Goal: Task Accomplishment & Management: Complete application form

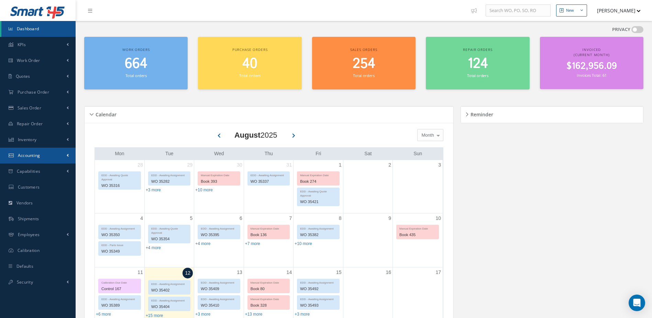
click at [46, 151] on link "Accounting" at bounding box center [38, 156] width 76 height 16
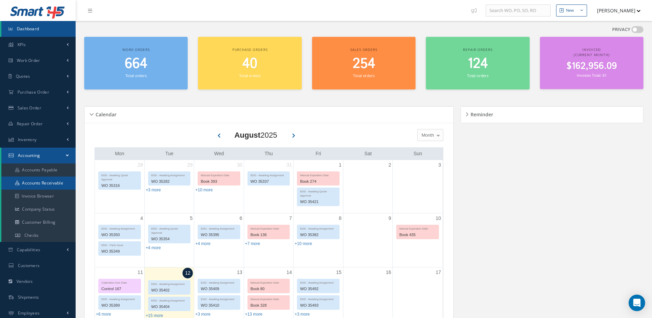
click at [54, 182] on link "Accounts Receivable" at bounding box center [38, 182] width 74 height 13
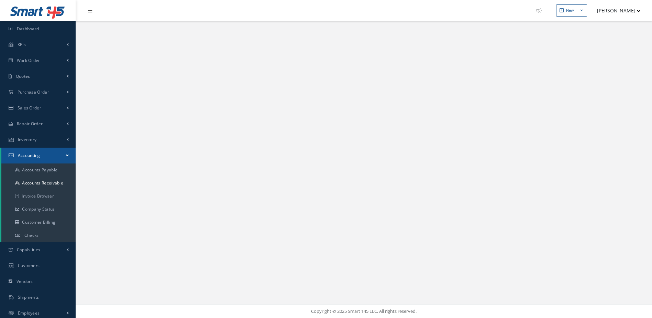
select select "25"
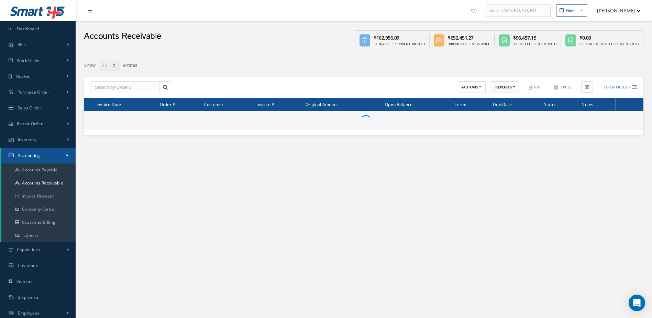
click at [505, 88] on button "REPORTS" at bounding box center [505, 87] width 29 height 12
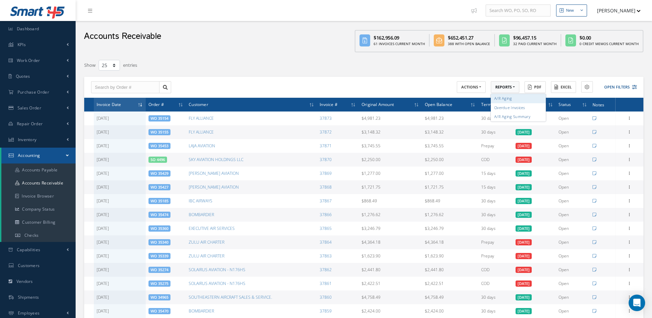
click at [506, 97] on link "A/R Aging" at bounding box center [518, 98] width 55 height 9
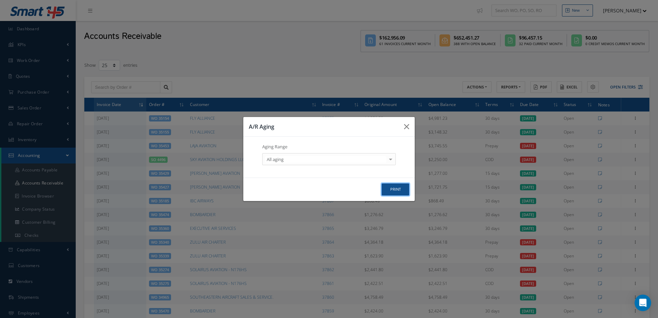
click at [0, 0] on button "print" at bounding box center [0, 0] width 0 height 0
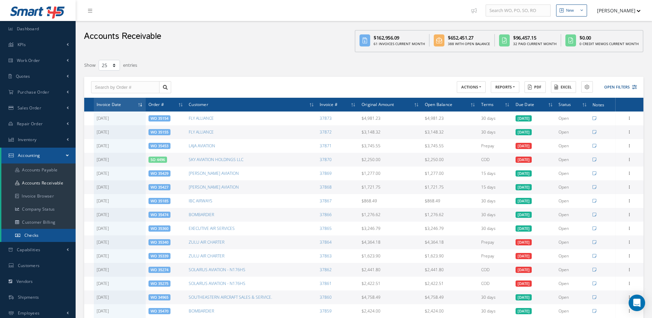
click at [31, 235] on span "Checks" at bounding box center [31, 235] width 14 height 6
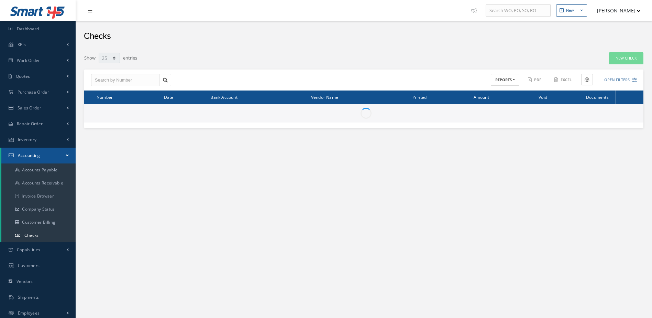
select select "25"
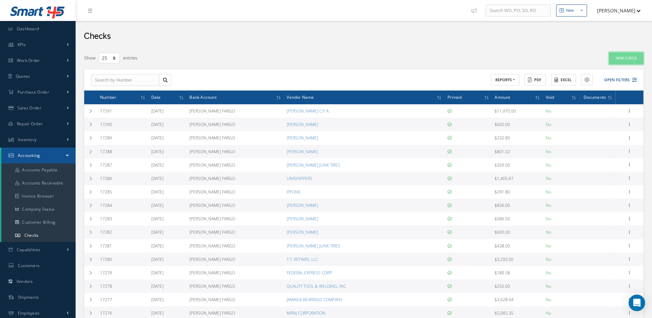
click at [627, 58] on link "New Check" at bounding box center [626, 58] width 34 height 12
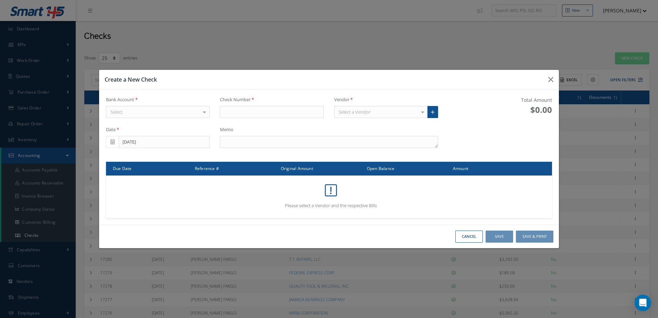
click at [147, 110] on div "Select" at bounding box center [158, 112] width 104 height 12
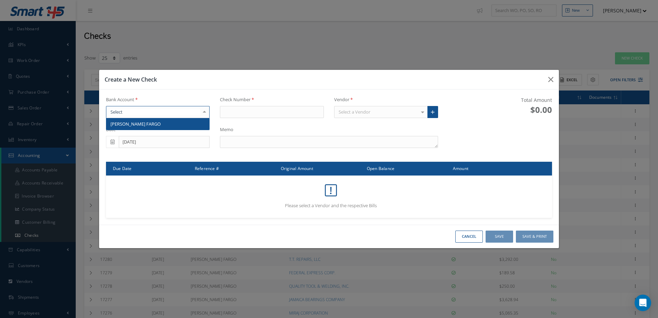
click at [152, 124] on span "WELLS FARGO" at bounding box center [157, 124] width 103 height 12
type input "17292"
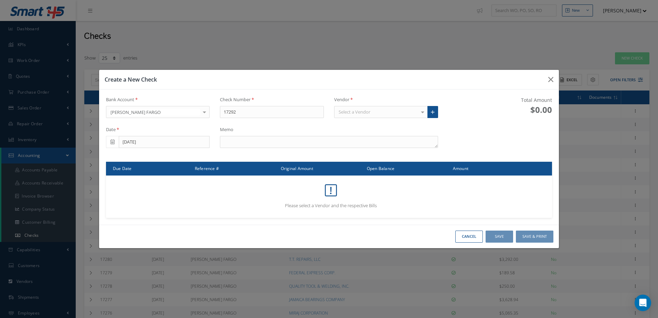
click at [366, 107] on div "Select a Vendor" at bounding box center [381, 112] width 94 height 12
type input "aviation cores"
click at [383, 123] on span "AVIATION CORES & ROTABLES, INC." at bounding box center [374, 124] width 72 height 6
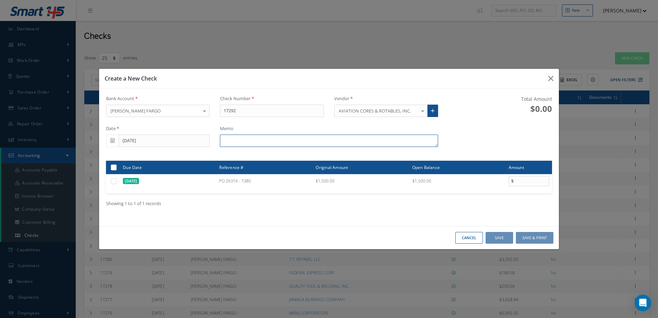
click at [263, 139] on textarea at bounding box center [329, 140] width 218 height 12
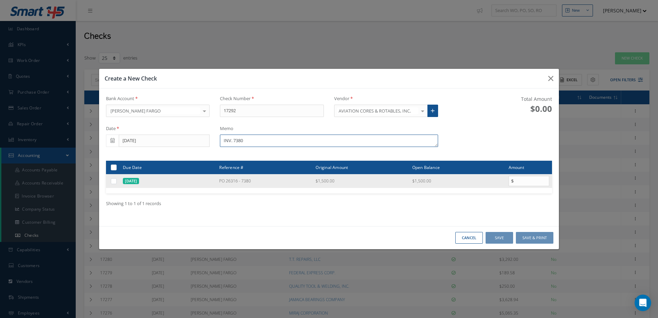
type textarea "INV. 7380"
click at [116, 183] on label at bounding box center [116, 181] width 0 height 6
click at [114, 183] on input "checkbox" at bounding box center [114, 181] width 4 height 4
checkbox input "true"
type input "1500.00"
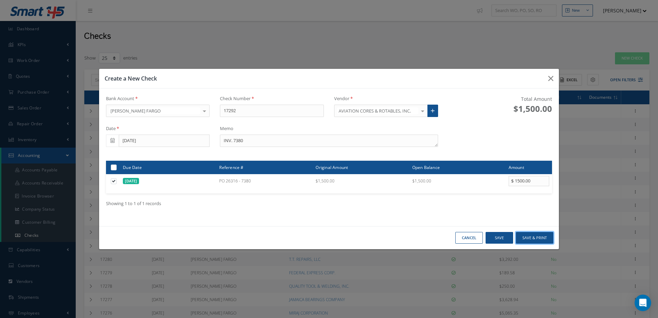
click at [527, 234] on button "Save & Print" at bounding box center [534, 238] width 37 height 12
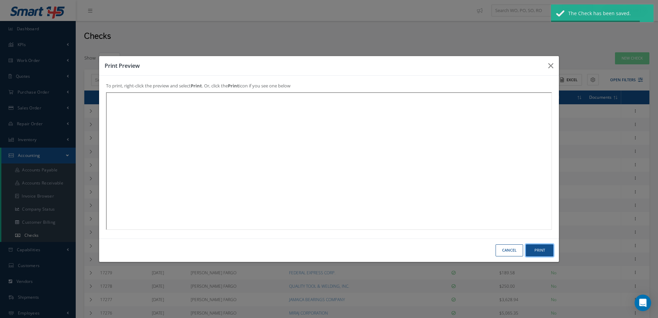
click at [0, 0] on button "Print" at bounding box center [0, 0] width 0 height 0
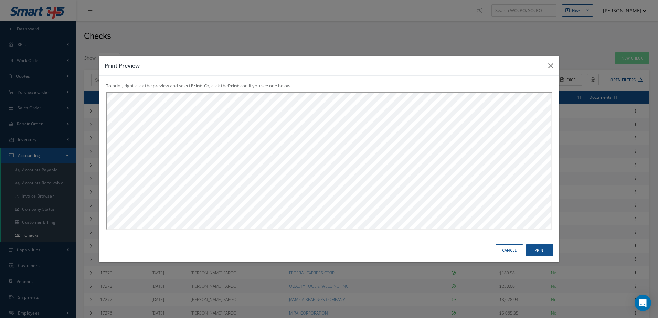
click at [0, 0] on button "Cancel" at bounding box center [0, 0] width 0 height 0
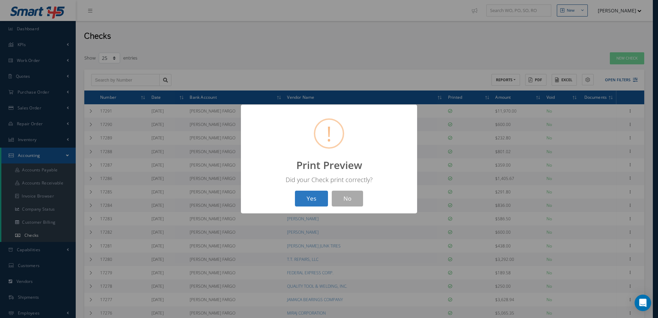
click at [324, 195] on button "Yes" at bounding box center [311, 199] width 33 height 16
